Goal: Information Seeking & Learning: Get advice/opinions

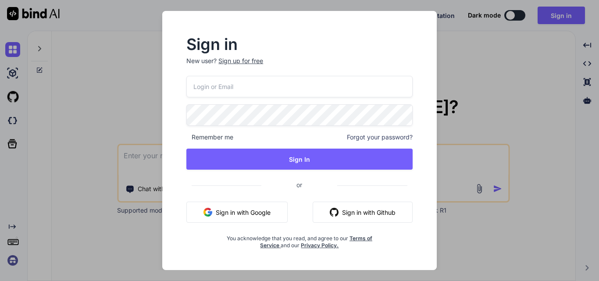
click at [230, 59] on div "Sign up for free" at bounding box center [240, 61] width 45 height 9
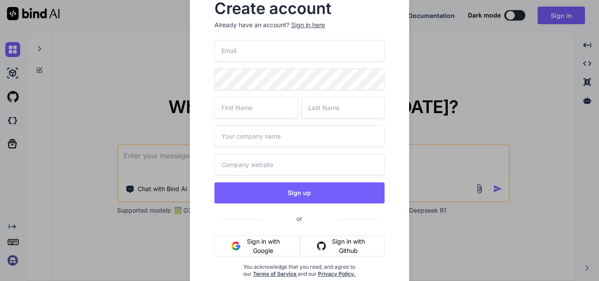
click at [257, 115] on input "text" at bounding box center [255, 107] width 83 height 21
type input "Upendra"
type input "s"
type input "Sahi"
click at [250, 144] on input "text" at bounding box center [299, 135] width 170 height 21
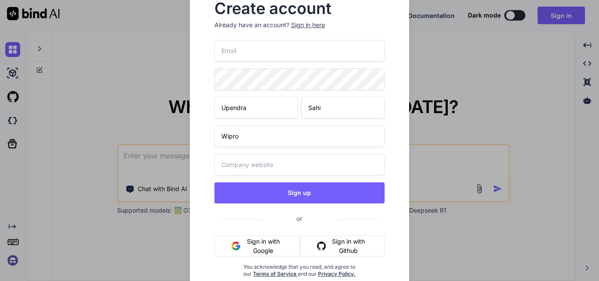
type input "Wipro"
click at [246, 56] on input "email" at bounding box center [299, 50] width 170 height 21
paste input "[EMAIL_ADDRESS][DOMAIN_NAME]"
type input "[EMAIL_ADDRESS][DOMAIN_NAME]"
click at [242, 156] on input "text" at bounding box center [299, 164] width 170 height 21
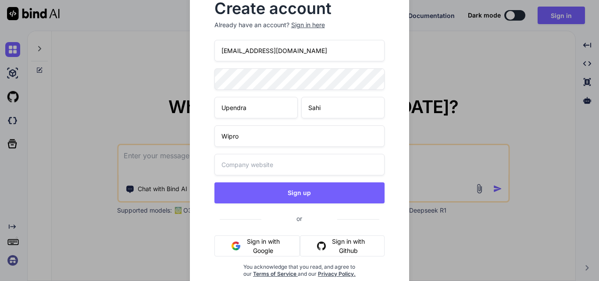
paste input "https://www.google.com/search?q=wipro&rlz=1C1CHBF_enIN1176IN1176&oq=Wipro&gs_lc…"
type input "https://www.google.com/search?q=wipro&rlz=1C1CHBF_enIN1176IN1176&oq=Wipro&gs_lc…"
drag, startPoint x: 305, startPoint y: 51, endPoint x: 203, endPoint y: 46, distance: 102.7
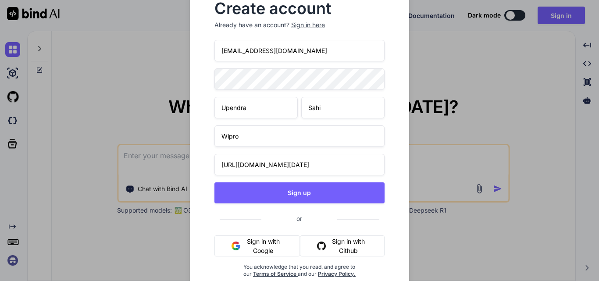
click at [203, 46] on div "Create account Already have an account? Sign in here kipac10831@dpwev.com Upend…" at bounding box center [300, 146] width 220 height 318
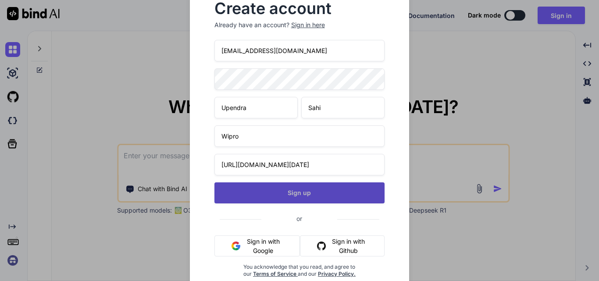
click at [296, 190] on button "Sign up" at bounding box center [299, 192] width 170 height 21
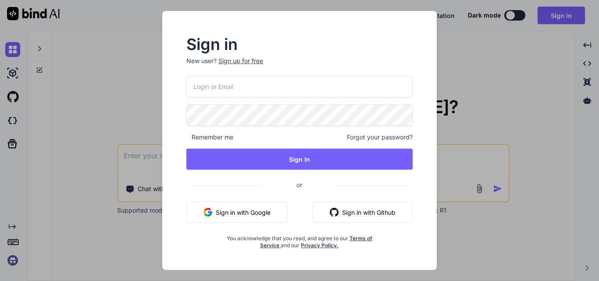
click at [221, 88] on input "email" at bounding box center [299, 86] width 226 height 21
paste input "[EMAIL_ADDRESS][DOMAIN_NAME]"
type input "[EMAIL_ADDRESS][DOMAIN_NAME]"
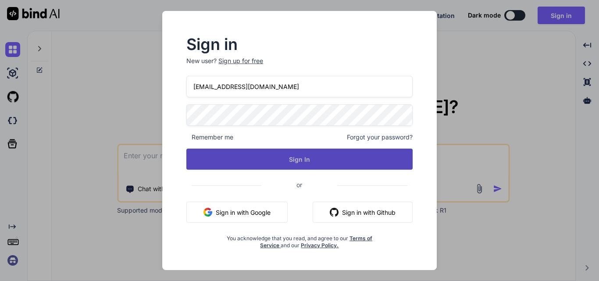
click at [240, 155] on button "Sign In" at bounding box center [299, 159] width 226 height 21
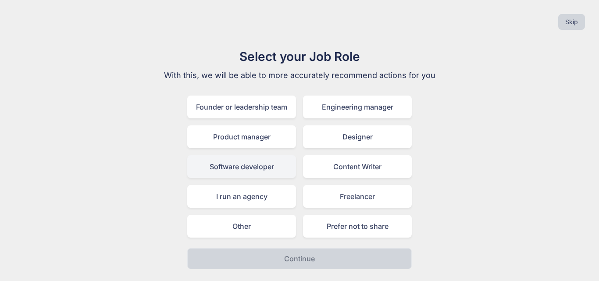
click at [236, 167] on div "Software developer" at bounding box center [241, 166] width 109 height 23
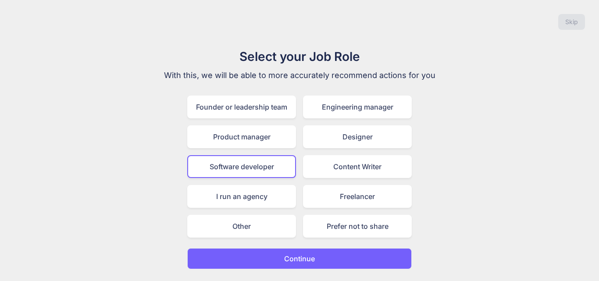
click at [272, 259] on button "Continue" at bounding box center [299, 258] width 224 height 21
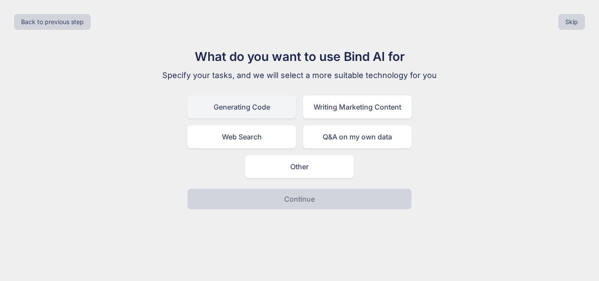
click at [215, 104] on div "Generating Code" at bounding box center [241, 107] width 109 height 23
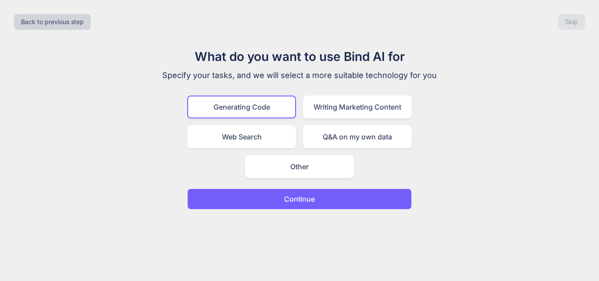
click at [269, 204] on button "Continue" at bounding box center [299, 198] width 224 height 21
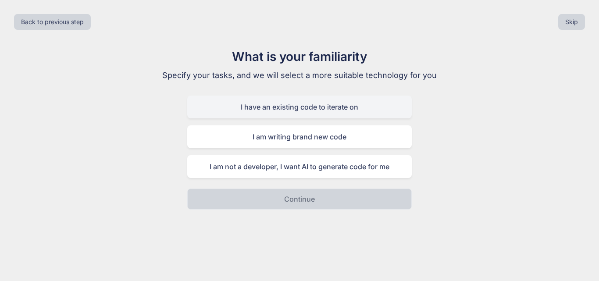
click at [244, 103] on div "I have an existing code to iterate on" at bounding box center [299, 107] width 224 height 23
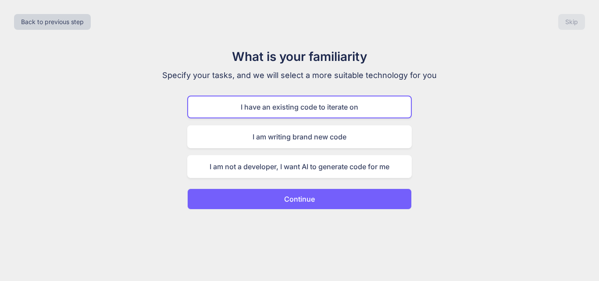
click at [265, 202] on button "Continue" at bounding box center [299, 198] width 224 height 21
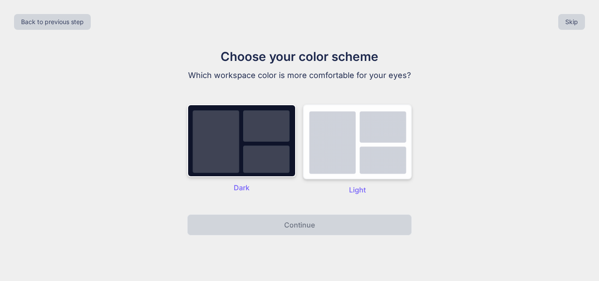
click at [363, 179] on img at bounding box center [357, 141] width 109 height 75
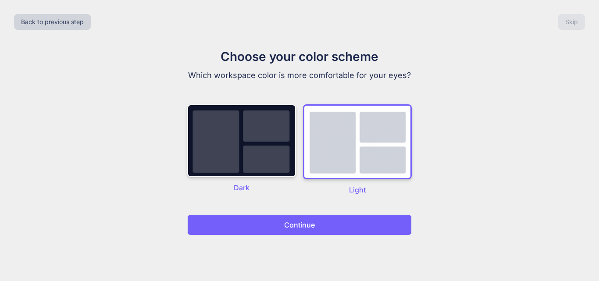
click at [304, 231] on button "Continue" at bounding box center [299, 224] width 224 height 21
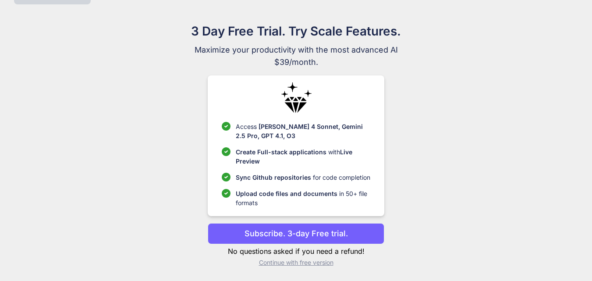
click at [272, 264] on p "Continue with free version" at bounding box center [296, 262] width 177 height 9
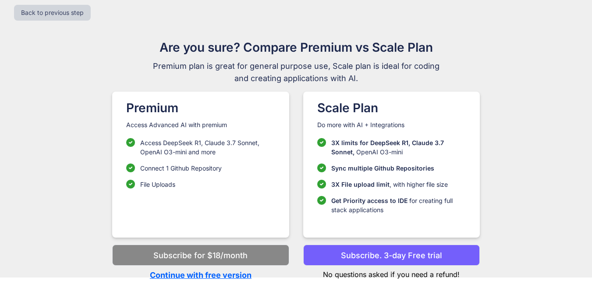
scroll to position [9, 0]
click at [196, 273] on p "Continue with free version" at bounding box center [200, 275] width 177 height 12
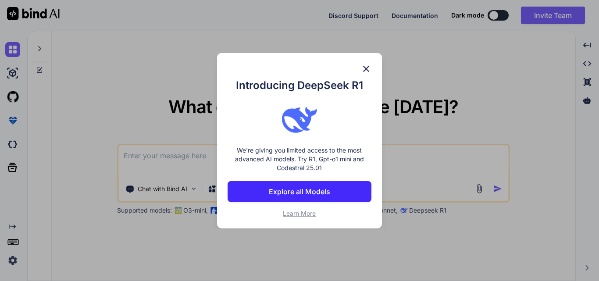
click at [369, 71] on img at bounding box center [366, 69] width 11 height 11
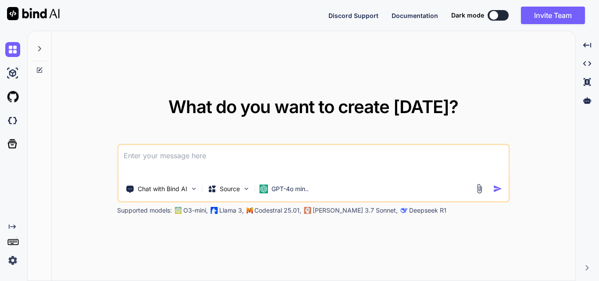
type textarea "x"
click at [140, 155] on textarea at bounding box center [313, 161] width 390 height 32
paste textarea "<div class="w2formFontmaintain"> 1545-0008 </div>"
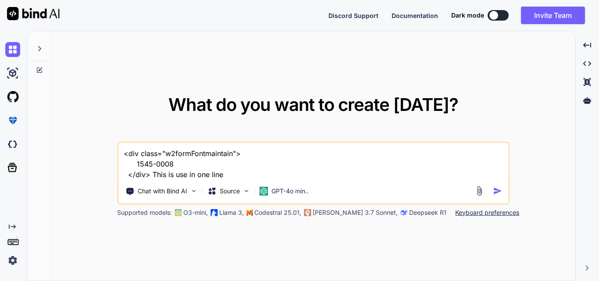
drag, startPoint x: 177, startPoint y: 162, endPoint x: 156, endPoint y: 165, distance: 21.3
click at [156, 165] on textarea "<div class="w2formFontmaintain"> 1545-0008 </div> This is use in one line" at bounding box center [313, 161] width 390 height 37
click at [247, 178] on textarea "<div class="w2formFontmaintain"> 1545-0008 </div> This is use in one line" at bounding box center [313, 161] width 390 height 37
paste textarea "0008"
type textarea "<div class="w2formFontmaintain"> 1545-0008 </div> This is use in one line 0008 …"
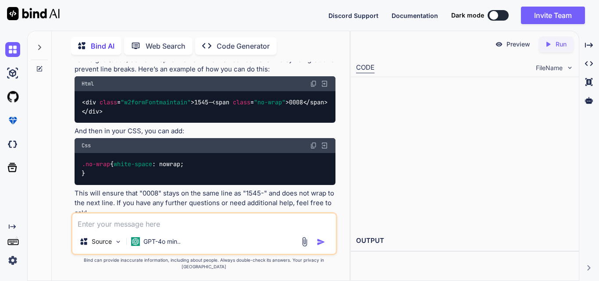
scroll to position [100, 0]
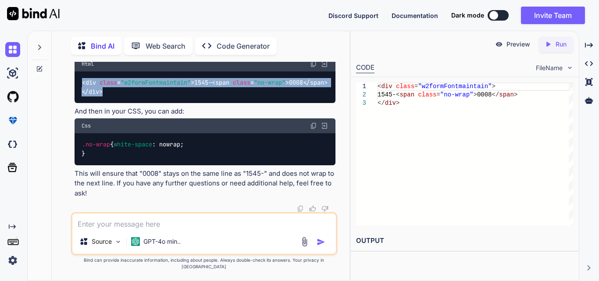
drag, startPoint x: 109, startPoint y: 103, endPoint x: 68, endPoint y: 82, distance: 46.1
click at [63, 83] on div "You <div class="w2formFontmaintain"> 1545-0008 </div> This is use in one line 0…" at bounding box center [204, 171] width 291 height 219
copy code "< div class = "w2formFontmaintain" > 1545- < span class = "no-wrap" > 0008 </ s…"
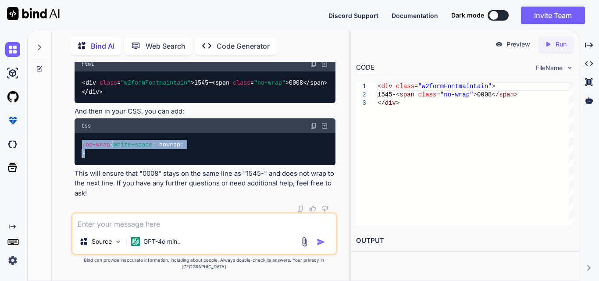
drag, startPoint x: 91, startPoint y: 174, endPoint x: 76, endPoint y: 155, distance: 24.0
click at [76, 155] on div ".no-wrap { white-space : nowrap; }" at bounding box center [205, 149] width 261 height 32
copy code ".no-wrap { white-space : nowrap; }"
click at [130, 229] on textarea at bounding box center [203, 221] width 263 height 16
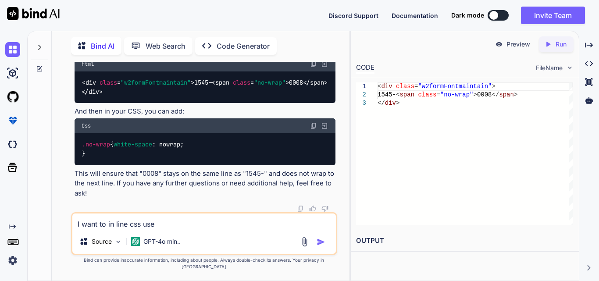
type textarea "I want to in line css use d"
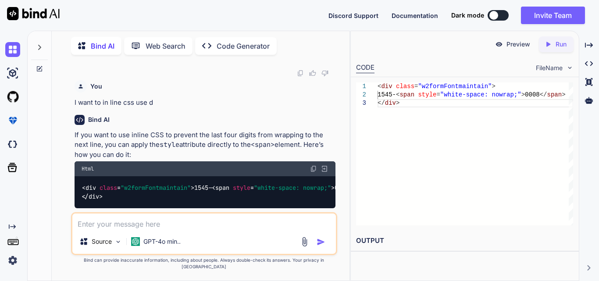
scroll to position [299, 0]
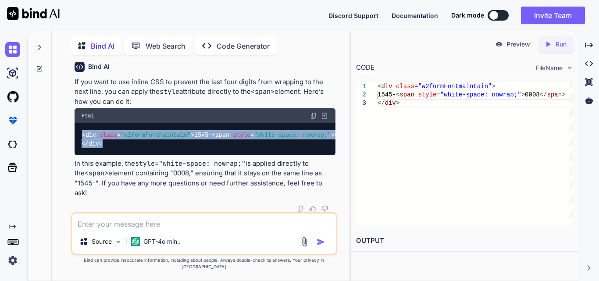
drag, startPoint x: 113, startPoint y: 157, endPoint x: 79, endPoint y: 140, distance: 37.8
click at [79, 140] on div "< div class = "w2formFontmaintain" > 1545- < span style = "white-space: nowrap;…" at bounding box center [205, 139] width 261 height 32
copy code "< div class = "w2formFontmaintain" > 1545- < span style = "white-space: nowrap;…"
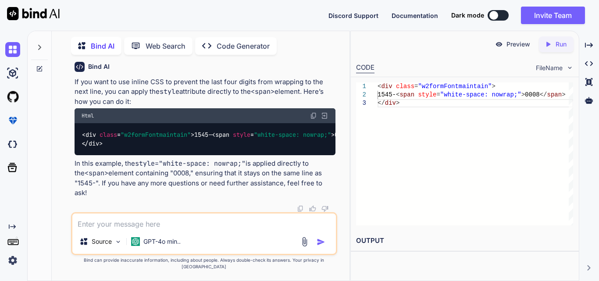
click at [159, 221] on textarea at bounding box center [203, 221] width 263 height 16
paste textarea "<div class="w2formFontmaintain"> 1545-0008 </div>"
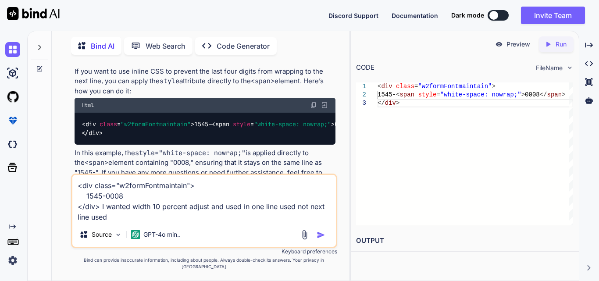
type textarea "<div class="w2formFontmaintain"> 1545-0008 </div> I wanted width 10 percent adj…"
click at [327, 239] on button "button" at bounding box center [322, 235] width 12 height 9
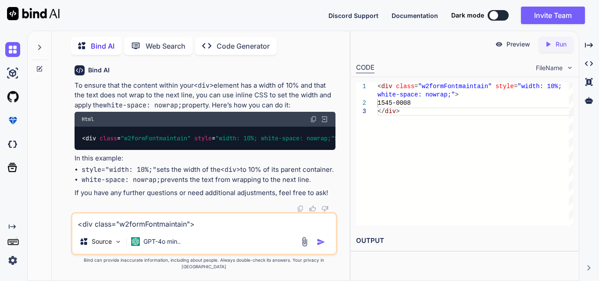
scroll to position [528, 0]
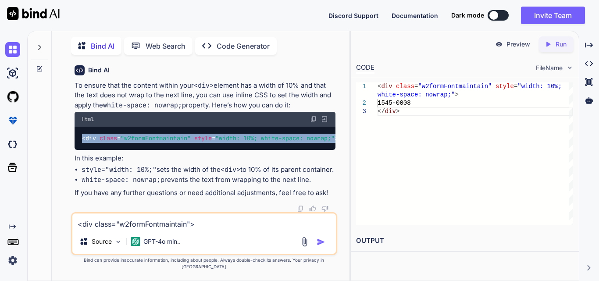
drag, startPoint x: 107, startPoint y: 129, endPoint x: 82, endPoint y: 112, distance: 30.5
click at [82, 127] on div "< div class = "w2formFontmaintain" style = "width: 10%; white-space: nowrap;" >…" at bounding box center [205, 138] width 261 height 23
copy code "< div class = "w2formFontmaintain" style = "width: 10%; white-space: nowrap;" >…"
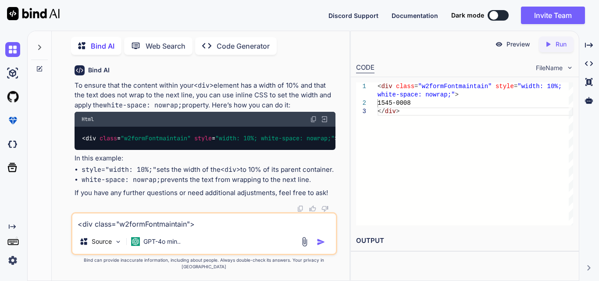
click at [111, 229] on textarea "<div class="w2formFontmaintain"> 1545-0008 </div> I wanted width 10 percent adj…" at bounding box center [203, 221] width 263 height 16
paste textarea "<tr> <td style="text-align: center;"> <label style="color: black; font-size: 16…"
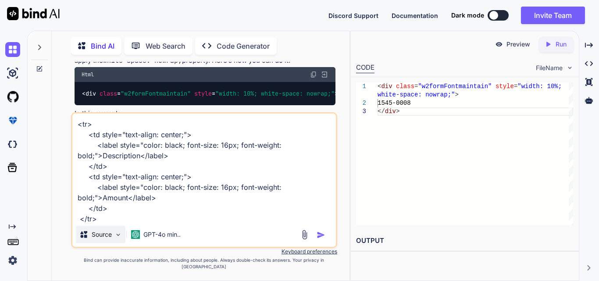
scroll to position [1, 0]
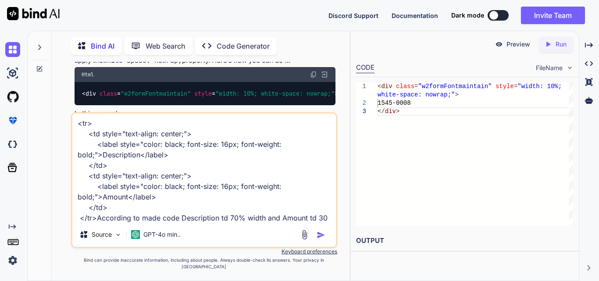
type textarea "<tr> <td style="text-align: center;"> <label style="color: black; font-size: 16…"
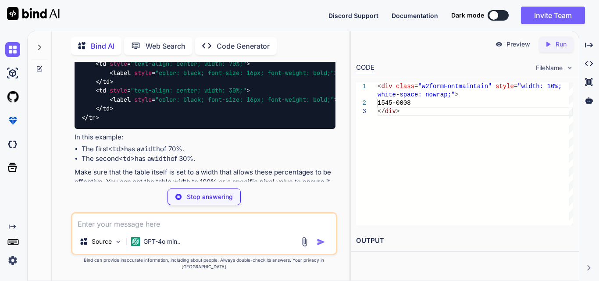
scroll to position [781, 0]
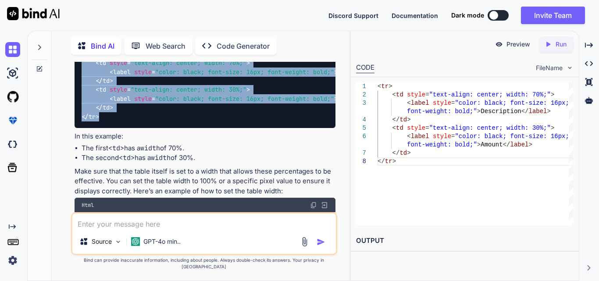
drag, startPoint x: 104, startPoint y: 181, endPoint x: 76, endPoint y: 116, distance: 70.8
click at [76, 116] on div "< tr > < td style = "text-align: center; width: 70%;" > < label style = "color:…" at bounding box center [205, 85] width 261 height 85
copy code "< tr > < td style = "text-align: center; width: 70%;" > < label style = "color:…"
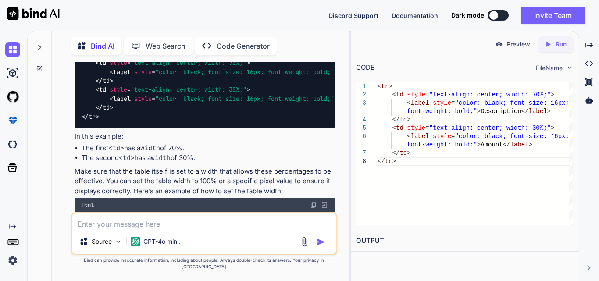
click at [175, 229] on textarea at bounding box center [203, 221] width 263 height 16
paste textarea "<div class="row" style="width: 100%; display: flex; justify-content: space-betw…"
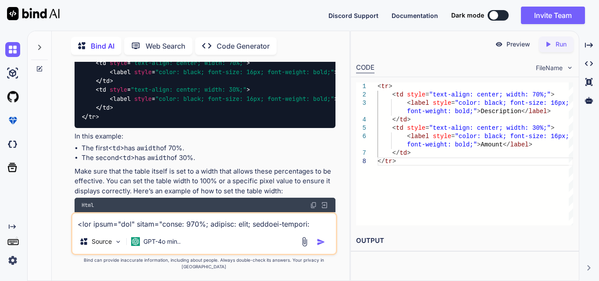
scroll to position [264, 0]
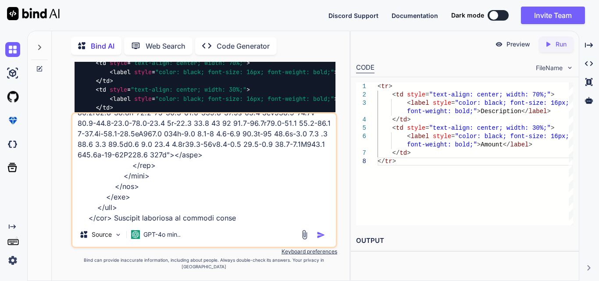
type textarea "<div class="row" style="width: 100%; display: flex; justify-content: space-betw…"
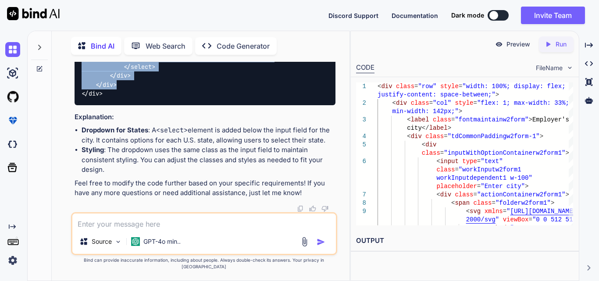
scroll to position [2068, 0]
drag, startPoint x: 107, startPoint y: 118, endPoint x: 120, endPoint y: 130, distance: 17.4
copy code "< div class = "tdCommonPaddingw2form-1" > < select class = "workInputw2form1 wo…"
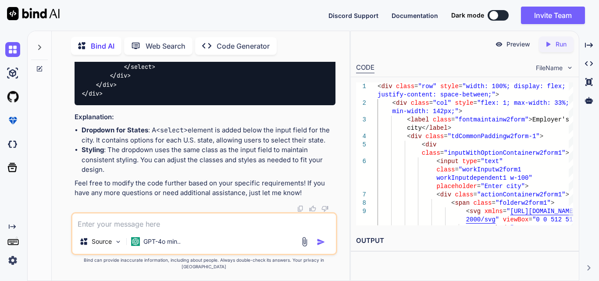
click at [94, 229] on textarea at bounding box center [203, 221] width 263 height 16
paste textarea "<div class="tdCommonPaddingw2form-1"> <select class="workInputw2form1 workInput…"
type textarea "<div class="tdCommonPaddingw2form-1"> <select class="workInputw2form1 workInput…"
click at [123, 229] on textarea at bounding box center [203, 221] width 263 height 16
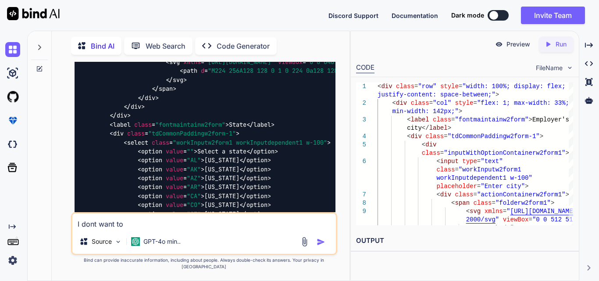
scroll to position [1454, 0]
drag, startPoint x: 91, startPoint y: 74, endPoint x: 107, endPoint y: 117, distance: 45.8
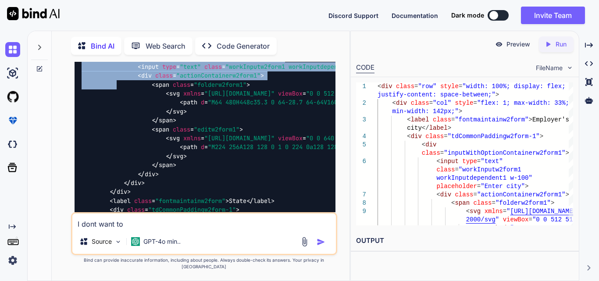
scroll to position [1586, 0]
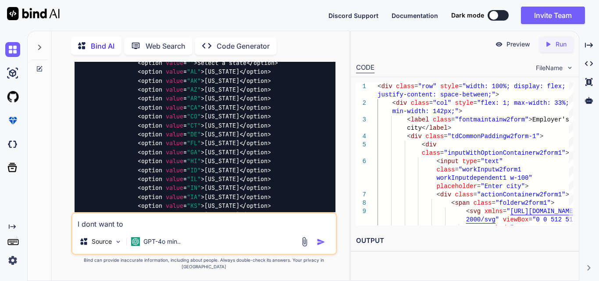
drag, startPoint x: 107, startPoint y: 134, endPoint x: 155, endPoint y: 93, distance: 62.8
click at [155, 93] on div "< div class = "row" style = "width: 100%; display: flex; justify-content: space…" at bounding box center [205, 201] width 261 height 711
copy code "< div class = "tdCommonPaddingw2form-1" > < div class = "inputWithOptionContain…"
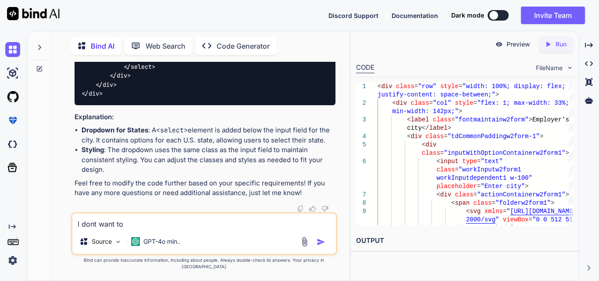
scroll to position [2112, 0]
click at [135, 229] on textarea "I dont want to" at bounding box center [203, 221] width 263 height 16
paste textarea "<div class="tdCommonPaddingw2form-1"> <div class="inputWithOptionContainerw2for…"
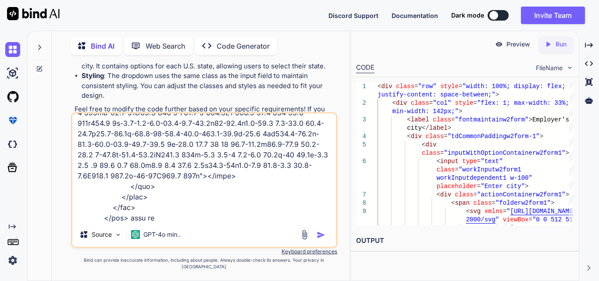
type textarea "I dont want to <div class="tdCommonPaddingw2form-1"> <div class="inputWithOptio…"
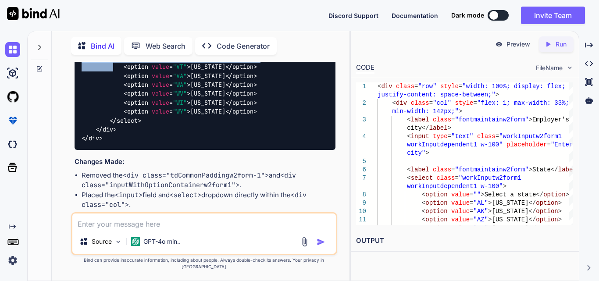
scroll to position [3014, 0]
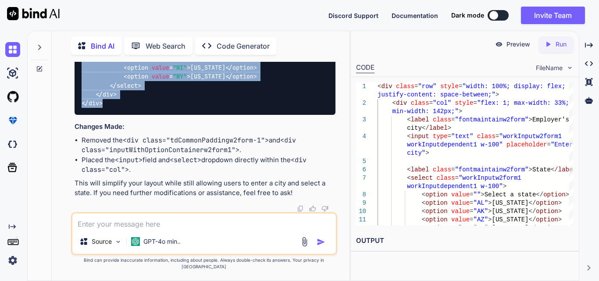
drag, startPoint x: 78, startPoint y: 118, endPoint x: 114, endPoint y: 134, distance: 39.8
copy code "< div class = "row" style = "width: 100%; display: flex; justify-content: space…"
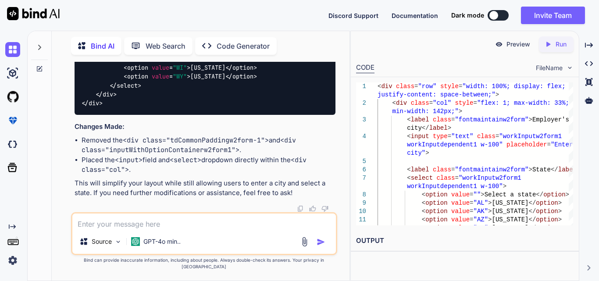
click at [143, 229] on textarea at bounding box center [203, 221] width 263 height 16
paste textarea "<div class="row" style="width: 100%; display: flex; justify-content: space-betw…"
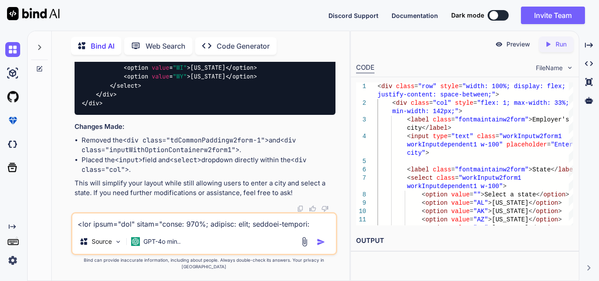
scroll to position [264, 0]
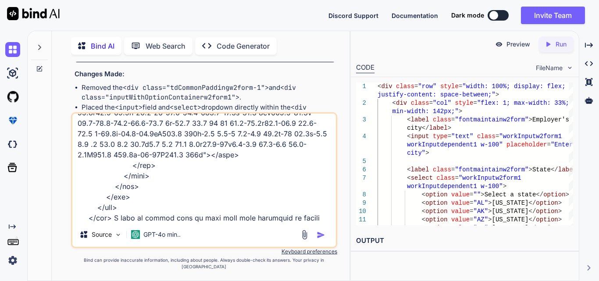
type textarea "<div class="row" style="width: 100%; display: flex; justify-content: space-betw…"
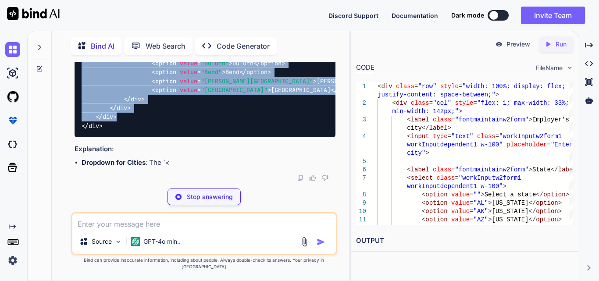
scroll to position [5264, 0]
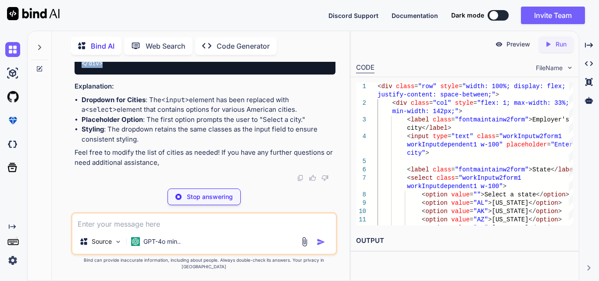
drag, startPoint x: 81, startPoint y: 107, endPoint x: 127, endPoint y: 158, distance: 68.6
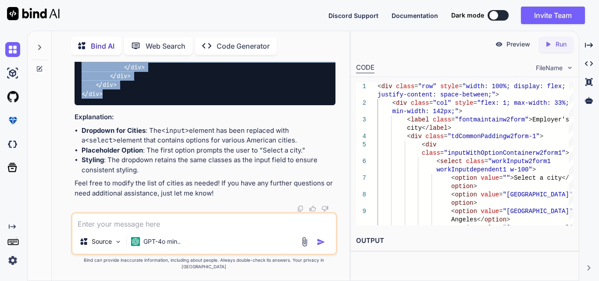
copy code "< div class = "row" style = "width: 100%; display: flex; justify-content: space…"
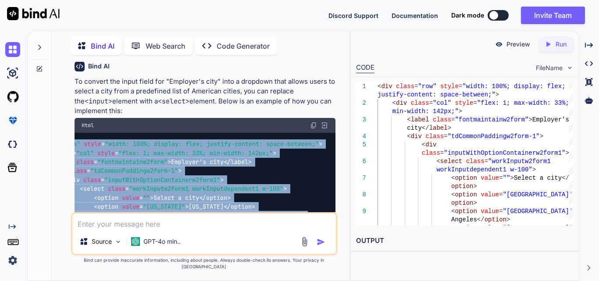
scroll to position [3336, 0]
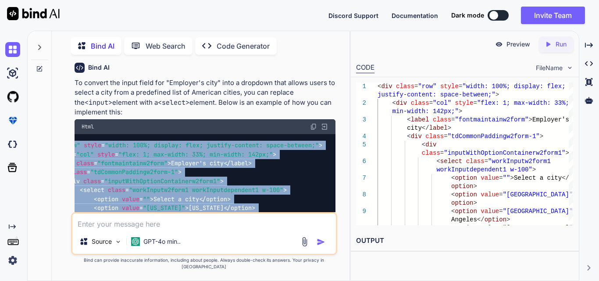
click at [311, 130] on img at bounding box center [313, 126] width 7 height 7
click at [312, 130] on img at bounding box center [313, 126] width 7 height 7
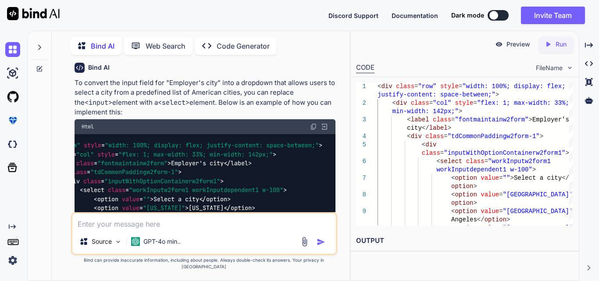
click at [128, 229] on textarea at bounding box center [203, 221] width 263 height 16
paste textarea "<div class="col" style="flex: 1; max-width: 33%; min-width: 100px;"> <label cla…"
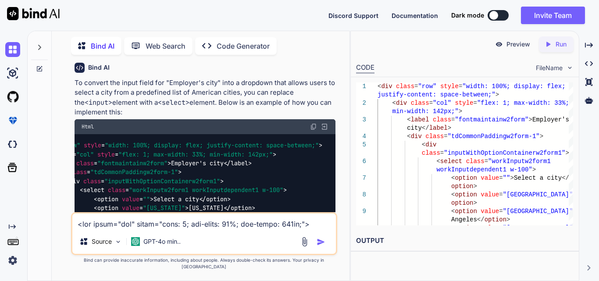
scroll to position [569, 0]
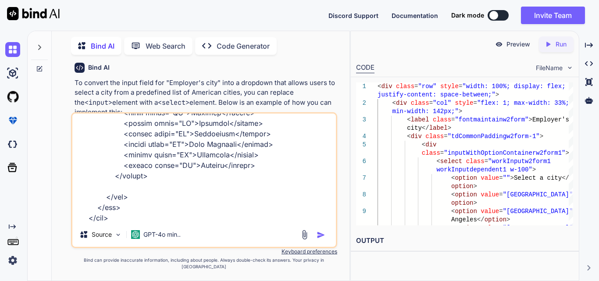
type textarea "<div class="col" style="flex: 1; max-width: 33%; min-width: 100px;"> <label cla…"
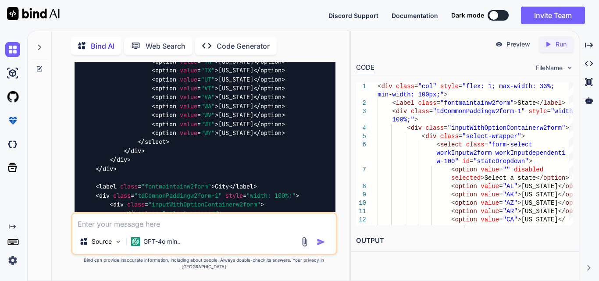
scroll to position [6079, 0]
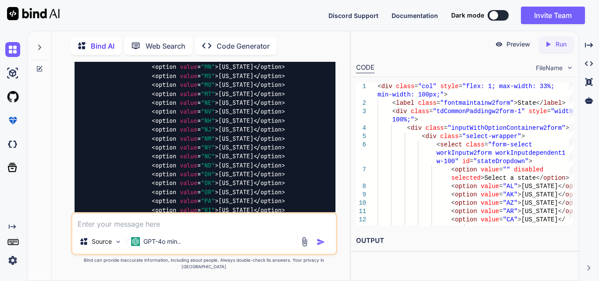
click at [161, 220] on textarea at bounding box center [203, 221] width 263 height 16
type textarea "I want to dropdown only accroding to [GEOGRAPHIC_DATA] create city"
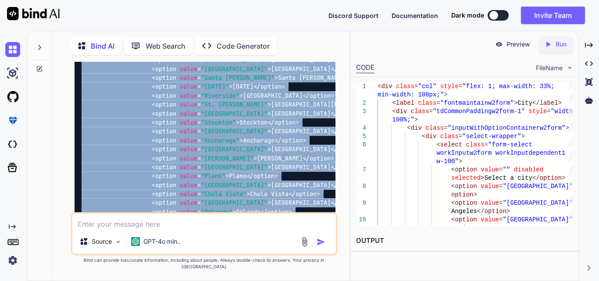
scroll to position [7499, 0]
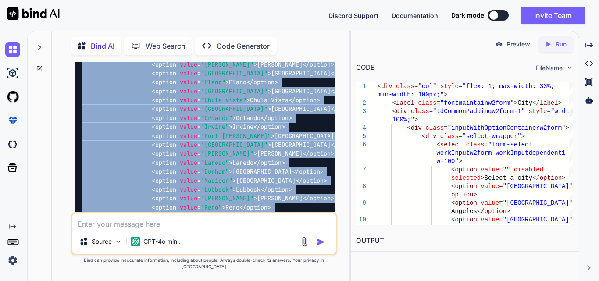
drag, startPoint x: 104, startPoint y: 180, endPoint x: 73, endPoint y: 93, distance: 91.8
click at [73, 93] on div "You <div class="w2formFontmaintain"> 1545-0008 </div> This is use in one line 0…" at bounding box center [205, 137] width 264 height 150
copy code "< div class = "col" style = "flex: 1; max-width: 33%; min-width: 100px;" > < la…"
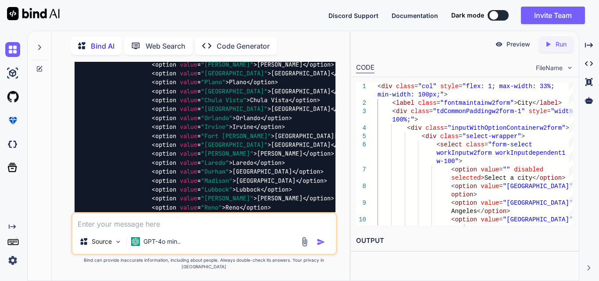
click at [196, 229] on textarea at bounding box center [203, 221] width 263 height 16
paste textarea ".inputWithOptionContainerw2form.active { transform: scaleX(1.2); transform-orig…"
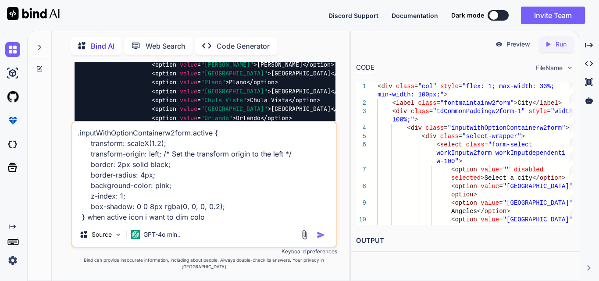
type textarea ".inputWithOptionContainerw2form.active { transform: scaleX(1.2); transform-orig…"
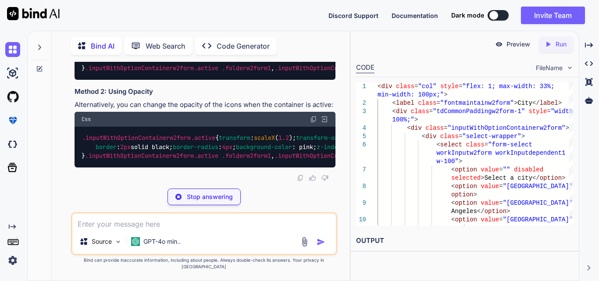
scroll to position [9664, 0]
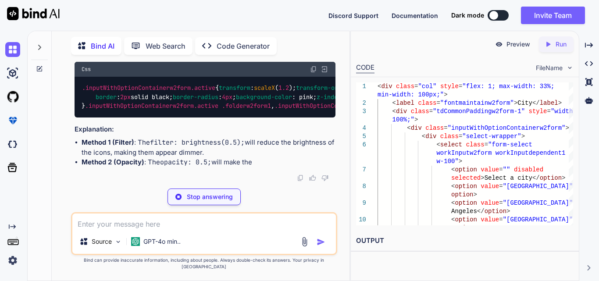
drag, startPoint x: 85, startPoint y: 150, endPoint x: 69, endPoint y: 75, distance: 76.7
click at [69, 75] on div "You <div class="w2formFontmaintain"> 1545-0008 </div> This is use in one line 0…" at bounding box center [204, 171] width 291 height 219
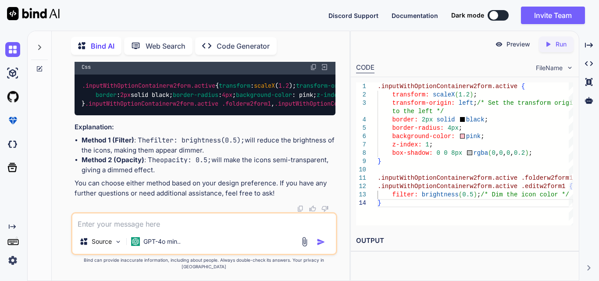
click at [157, 237] on div "Source GPT-4o min.." at bounding box center [204, 233] width 266 height 43
click at [150, 227] on textarea at bounding box center [203, 221] width 263 height 16
paste textarea ".inputWithOptionContainerw2form.active { transform: scaleX(1.2); transform-orig…"
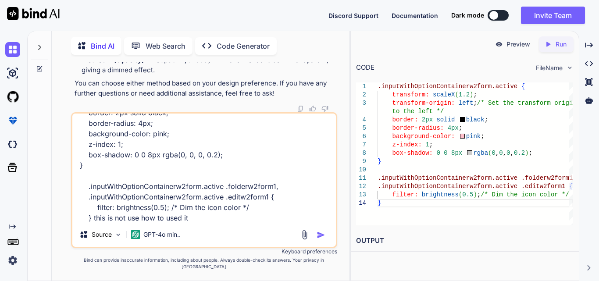
type textarea ".inputWithOptionContainerw2form.active { transform: scaleX(1.2); transform-orig…"
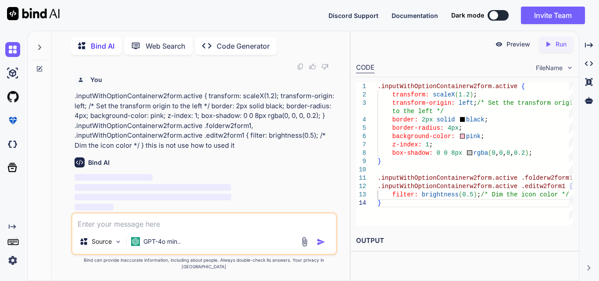
scroll to position [10086, 0]
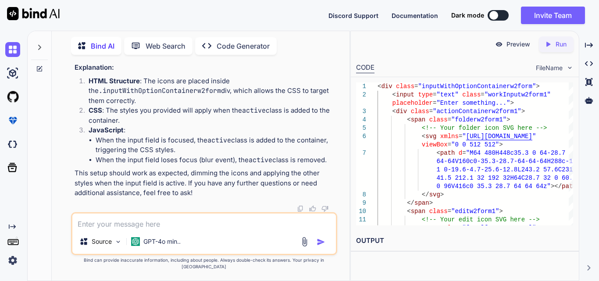
click at [184, 229] on textarea at bounding box center [203, 221] width 263 height 16
type textarea "I want to all table in center used container"
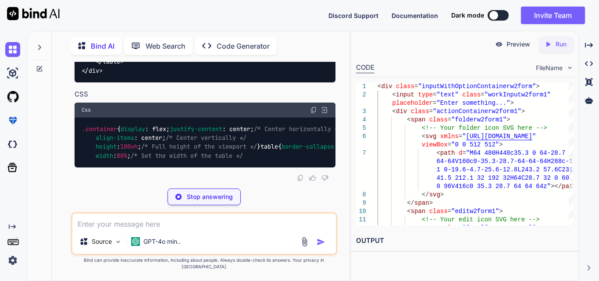
scroll to position [11399, 0]
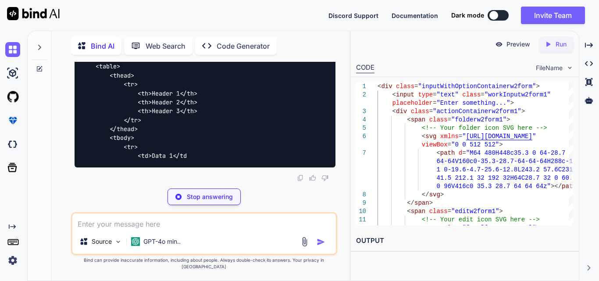
drag, startPoint x: 182, startPoint y: 130, endPoint x: 97, endPoint y: 131, distance: 84.6
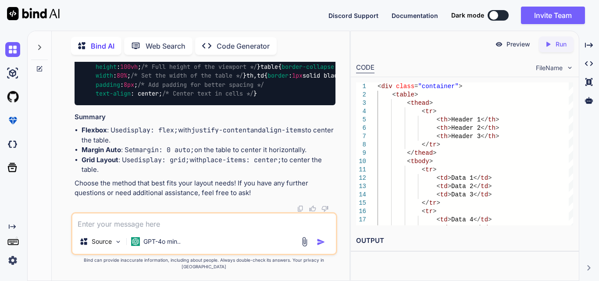
click at [139, 229] on textarea at bounding box center [203, 221] width 263 height 16
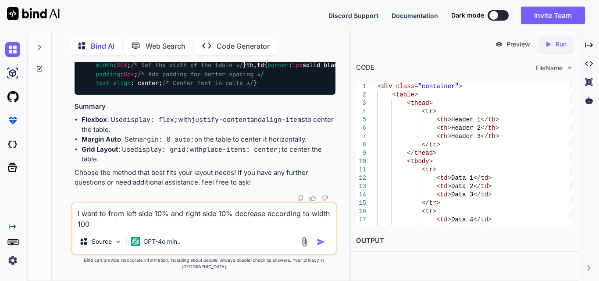
type textarea "I want to from left side 10% and right side 10% decrease according to width 100%"
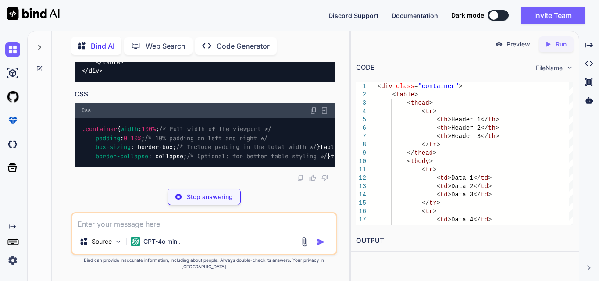
scroll to position [13016, 0]
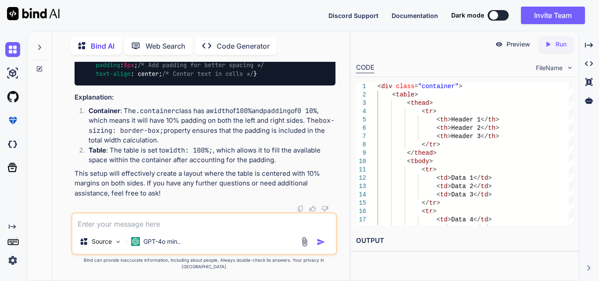
drag, startPoint x: 148, startPoint y: 132, endPoint x: 96, endPoint y: 133, distance: 51.7
click at [96, 78] on code ".container { width : 100% ; /* Full width of the viewport */ padding : 0 10% ; …" at bounding box center [317, 52] width 470 height 54
click at [134, 225] on textarea at bounding box center [203, 221] width 263 height 16
type textarea "G"
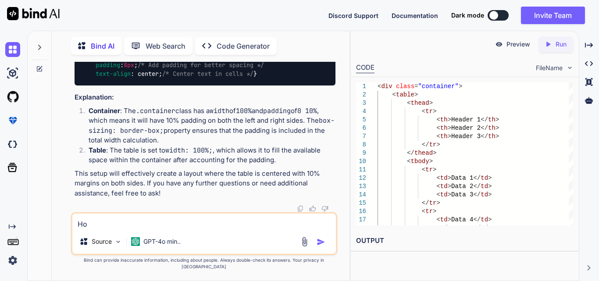
type textarea "H"
type textarea "How to set according to padding"
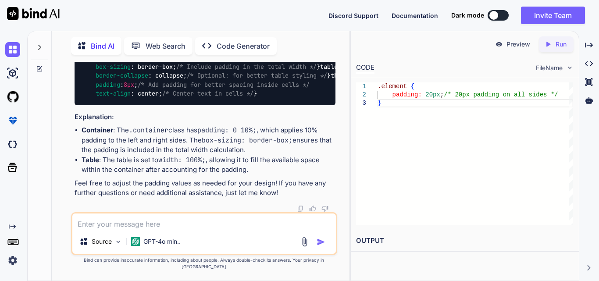
scroll to position [13022, 0]
click at [97, 228] on textarea at bounding box center [203, 221] width 263 height 16
paste textarea ".workInputw2form { background-color: #e1f1fa; border: 1px solid #ccc; height: 3…"
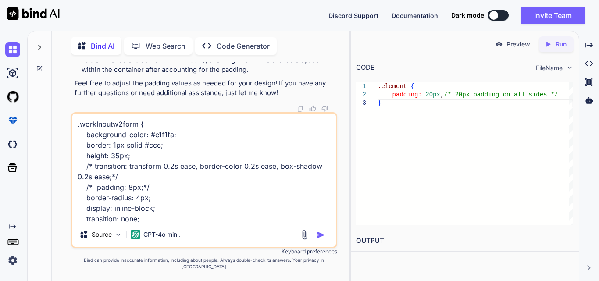
scroll to position [11, 0]
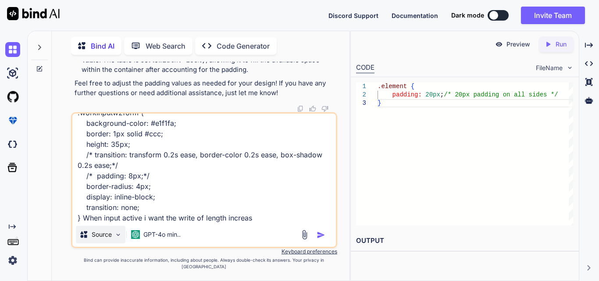
type textarea ".workInputw2form { background-color: #e1f1fa; border: 1px solid #ccc; height: 3…"
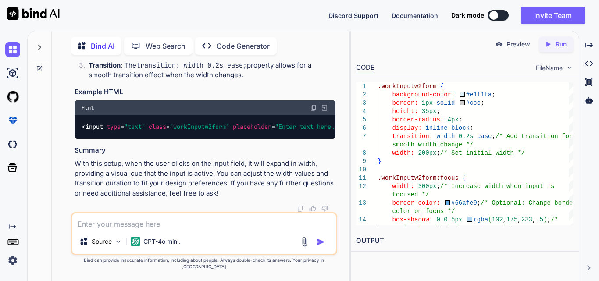
scroll to position [14518, 0]
drag, startPoint x: 88, startPoint y: 158, endPoint x: 78, endPoint y: 82, distance: 77.4
drag, startPoint x: 85, startPoint y: 165, endPoint x: 74, endPoint y: 128, distance: 38.5
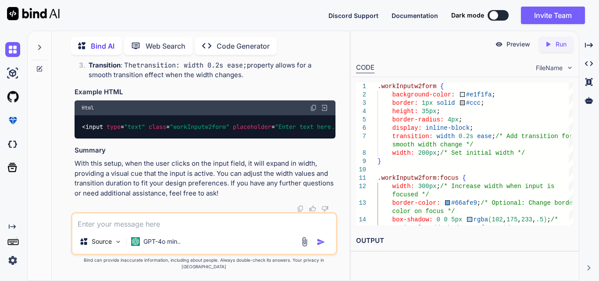
click at [74, 128] on div "You <div class="w2formFontmaintain"> 1545-0008 </div> This is use in one line 0…" at bounding box center [205, 137] width 264 height 150
click at [145, 229] on textarea at bounding box center [203, 221] width 263 height 16
paste textarea "<td class="td-remove-left"> <div class="label" style="display: flex; align-item…"
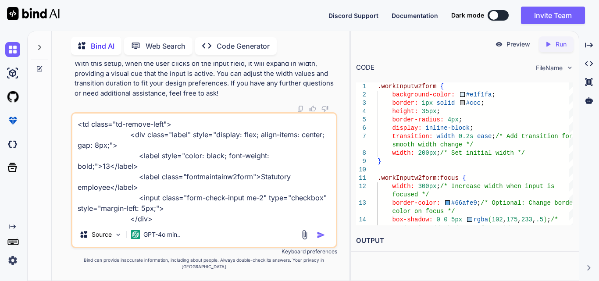
scroll to position [11, 0]
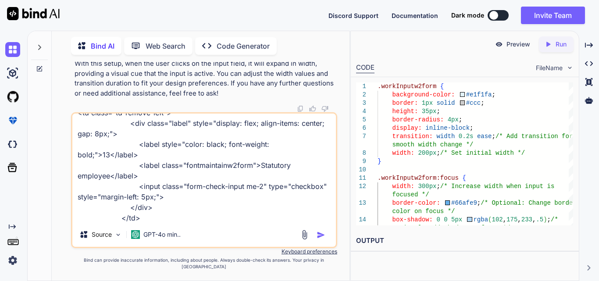
click at [90, 183] on textarea "<td class="td-remove-left"> <div class="label" style="display: flex; align-item…" at bounding box center [203, 168] width 263 height 109
click at [145, 222] on textarea "<td class="td-remove-left"> <div class="label" style="display: flex; align-item…" at bounding box center [203, 168] width 263 height 109
paste textarea "employee"
type textarea "<td class="td-remove-left"> <div class="label" style="display: flex; align-item…"
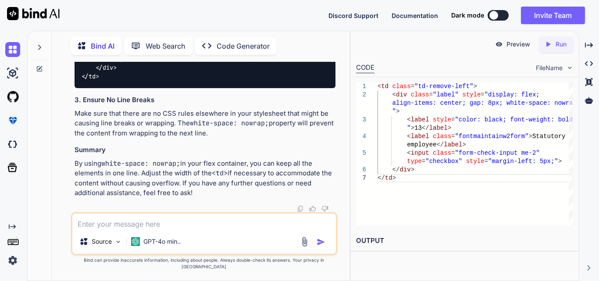
scroll to position [15041, 0]
drag, startPoint x: 107, startPoint y: 175, endPoint x: 78, endPoint y: 122, distance: 59.8
click at [127, 229] on textarea at bounding box center [203, 221] width 263 height 16
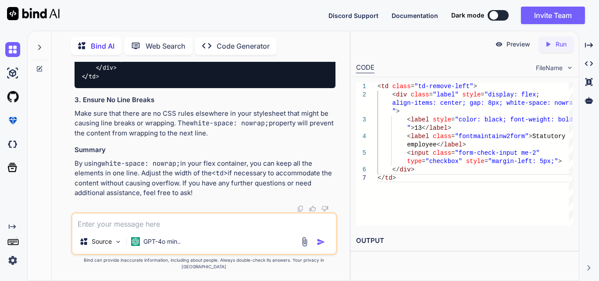
paste textarea "<td class="td-remove-left"> <div class="label" style="display: flex; align-item…"
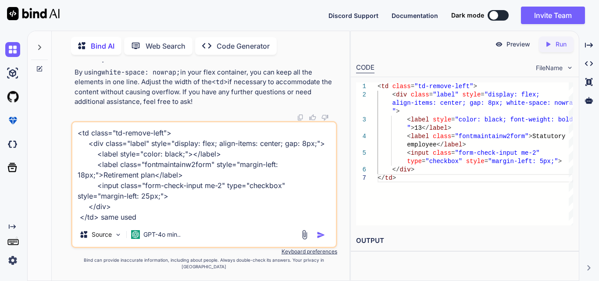
type textarea "<td class="td-remove-left"> <div class="label" style="display: flex; align-item…"
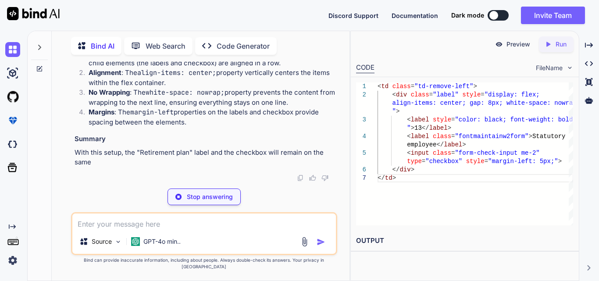
scroll to position [15614, 0]
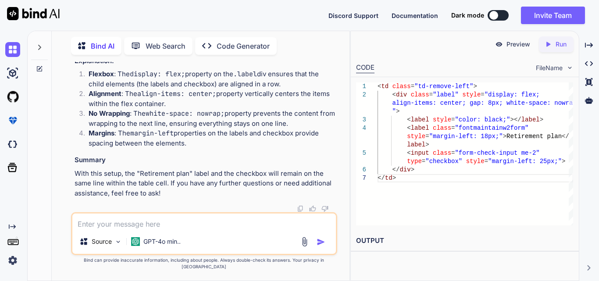
drag, startPoint x: 102, startPoint y: 131, endPoint x: 77, endPoint y: 84, distance: 52.9
click at [77, 49] on div "< td class = "td-remove-left" > < div class = "label" style = "display: flex; a…" at bounding box center [205, 10] width 261 height 77
click at [153, 229] on textarea at bounding box center [203, 221] width 263 height 16
paste textarea "<td class="td-bottom-left"> <div class="label" style="display: flex; align-item…"
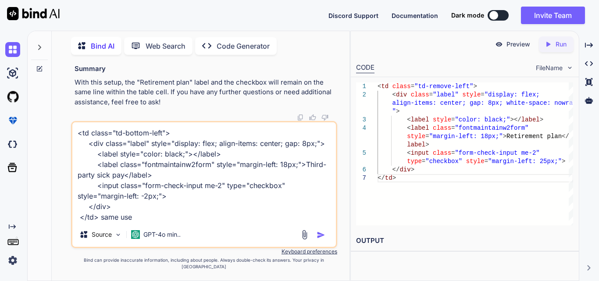
type textarea "<td class="td-bottom-left"> <div class="label" style="display: flex; align-item…"
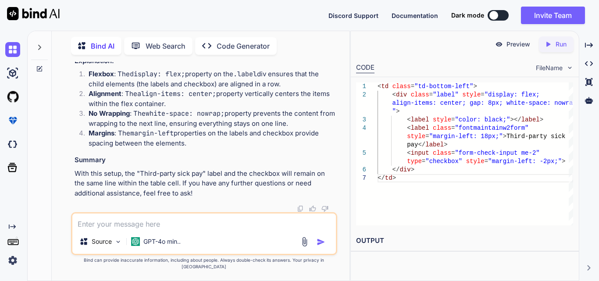
scroll to position [16018, 0]
drag, startPoint x: 101, startPoint y: 132, endPoint x: 79, endPoint y: 83, distance: 54.3
click at [79, 49] on div "< td class = "td-bottom-left" > < div class = "label" style = "display: flex; a…" at bounding box center [205, 10] width 261 height 77
click at [204, 237] on div "Source GPT-4o min.." at bounding box center [204, 233] width 266 height 43
click at [185, 229] on textarea at bounding box center [203, 221] width 263 height 16
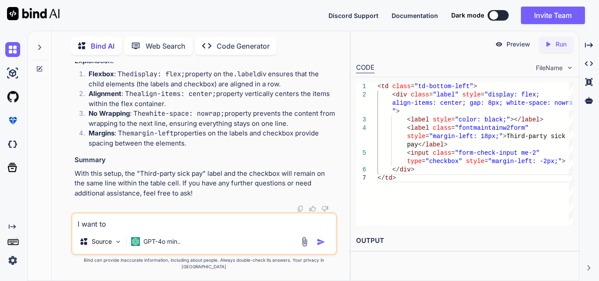
type textarea "I want to"
drag, startPoint x: 135, startPoint y: 224, endPoint x: 77, endPoint y: 230, distance: 58.6
click at [77, 229] on textarea "I want to" at bounding box center [203, 221] width 263 height 16
click at [123, 229] on textarea at bounding box center [203, 221] width 263 height 16
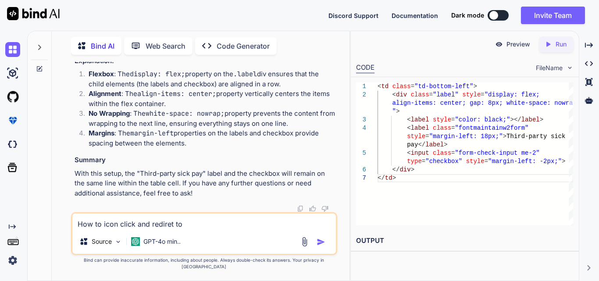
type textarea "How to icon click and rediret to"
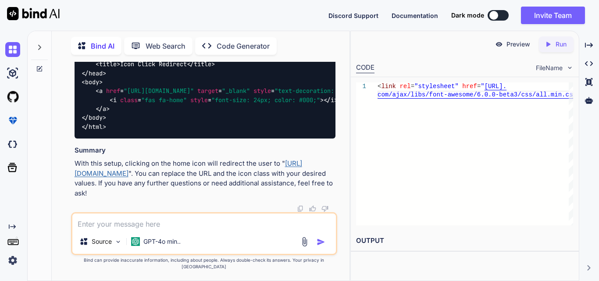
scroll to position [16740, 0]
